Goal: Check status: Check status

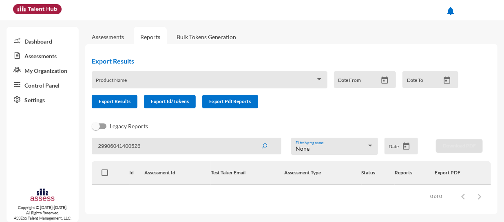
type input "29906041400526"
click at [251, 139] on button "submit" at bounding box center [264, 146] width 26 height 15
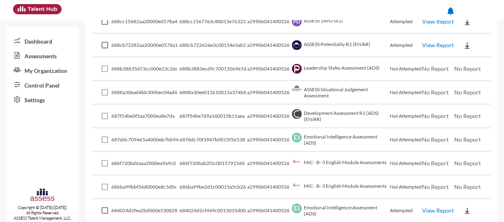
scroll to position [259, 0]
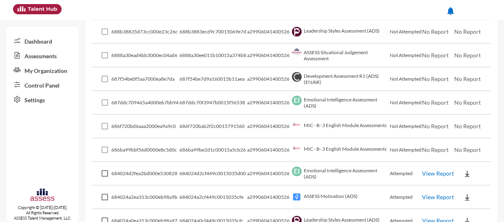
click at [440, 170] on link "View Report" at bounding box center [438, 173] width 32 height 7
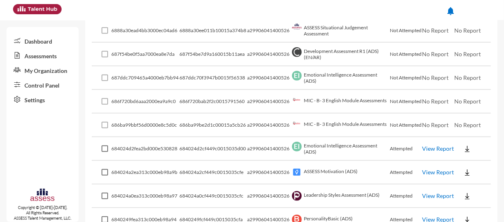
scroll to position [296, 0]
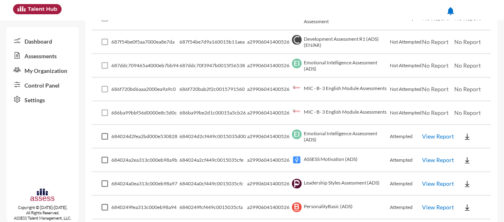
click at [425, 182] on link "View Report" at bounding box center [438, 183] width 32 height 7
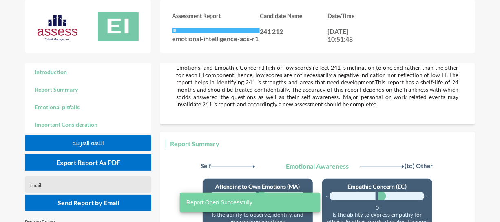
scroll to position [148, 0]
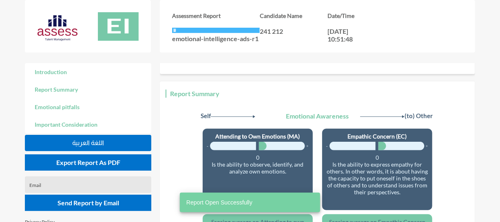
click at [106, 141] on button "اللغة العربية" at bounding box center [88, 143] width 126 height 16
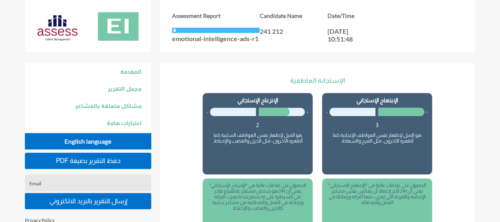
scroll to position [741, 0]
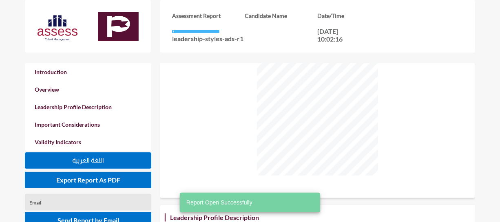
scroll to position [222, 0]
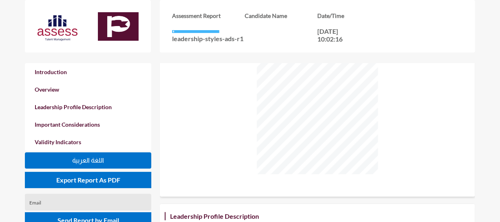
click at [111, 156] on button "اللغة العربية" at bounding box center [88, 160] width 126 height 16
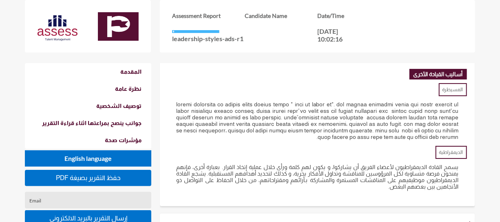
scroll to position [1147, 0]
